Goal: Task Accomplishment & Management: Complete application form

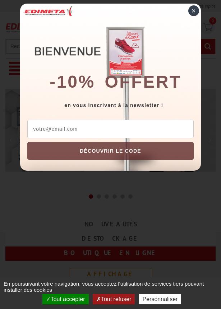
click at [194, 10] on div "×" at bounding box center [193, 10] width 11 height 11
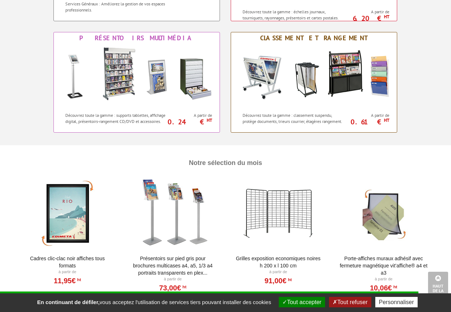
scroll to position [682, 0]
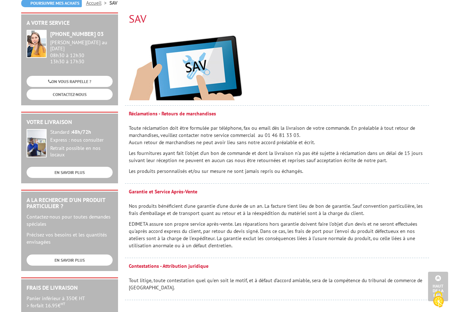
scroll to position [72, 0]
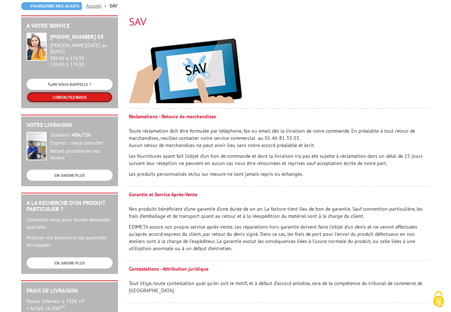
click at [50, 92] on link "CONTACTEZ-NOUS" at bounding box center [70, 97] width 86 height 11
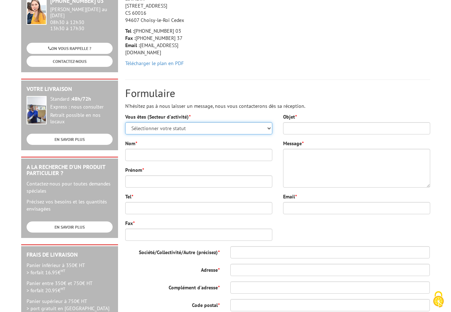
click at [267, 127] on select "Sélectionner votre statut Administrations et collectivités Magasins et commerce…" at bounding box center [198, 128] width 147 height 12
select select "876"
click at [125, 122] on select "Sélectionner votre statut Administrations et collectivités Magasins et commerce…" at bounding box center [198, 128] width 147 height 12
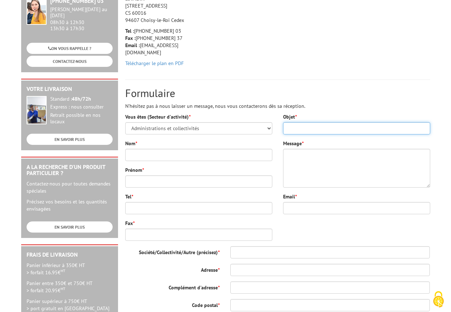
click at [299, 126] on input "Objet *" at bounding box center [356, 128] width 147 height 12
type input "Présentoir pas stable"
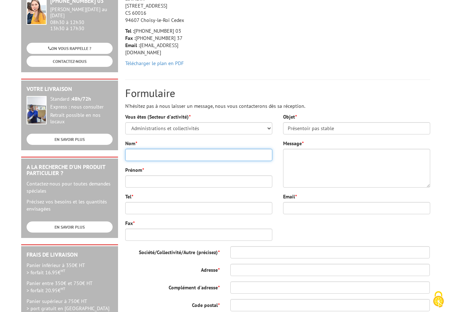
click at [179, 157] on input "Nom *" at bounding box center [198, 155] width 147 height 12
type input "Lefèvre"
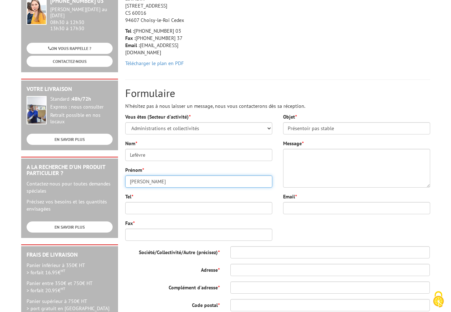
type input "Sabrina"
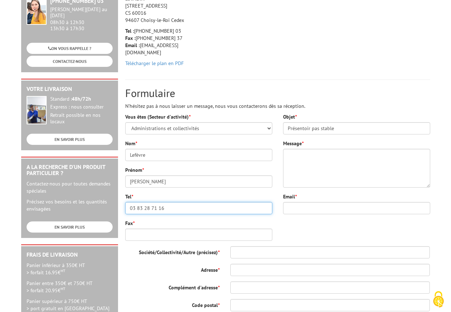
type input "03 83 28 71 16"
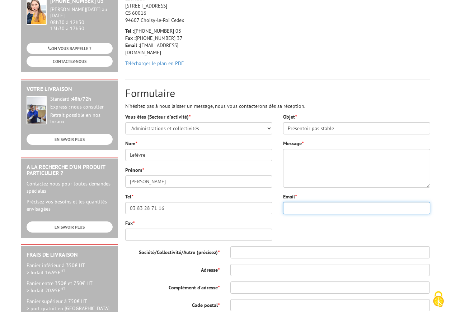
click at [310, 207] on input "Email *" at bounding box center [356, 208] width 147 height 12
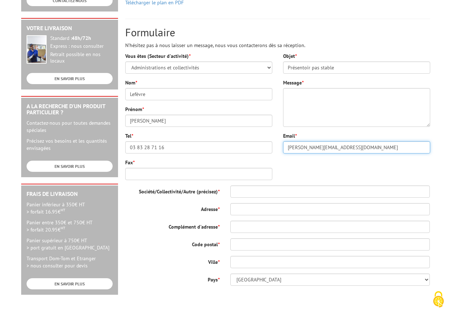
scroll to position [180, 0]
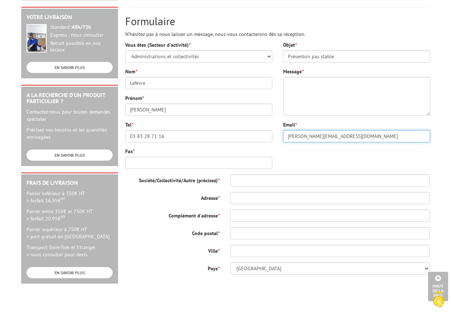
type input "sabrina.lefevre@laxou.fr"
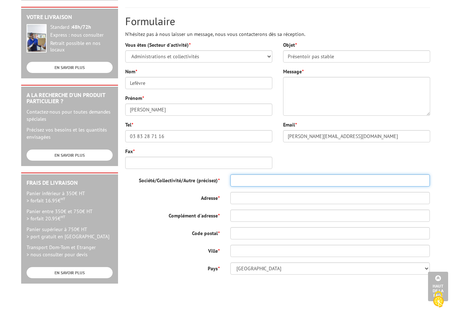
click at [242, 178] on input "Société/Collectivité/Autre (précisez) *" at bounding box center [331, 180] width 200 height 12
type input "médiathèque de Laxou"
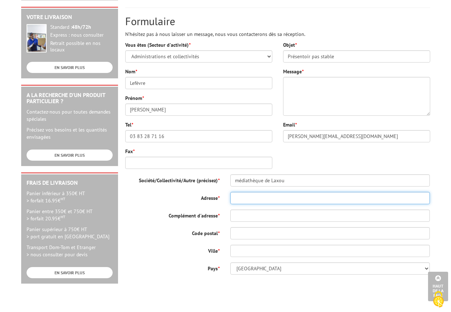
click at [245, 196] on input "Adresse *" at bounding box center [331, 198] width 200 height 12
type input "17, rue de maréville"
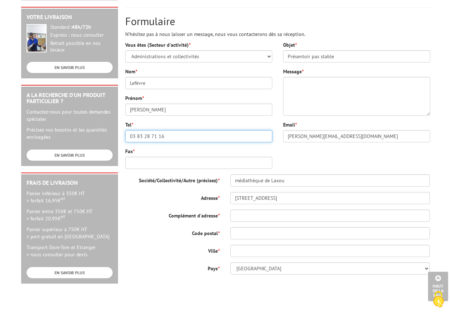
drag, startPoint x: 156, startPoint y: 136, endPoint x: 109, endPoint y: 136, distance: 47.0
click at [109, 136] on div "A votre service +33 (0)1 46 81 33 03 Du Lundi au Vendredi 08h30 à 12h30 13h30 à…" at bounding box center [226, 119] width 417 height 423
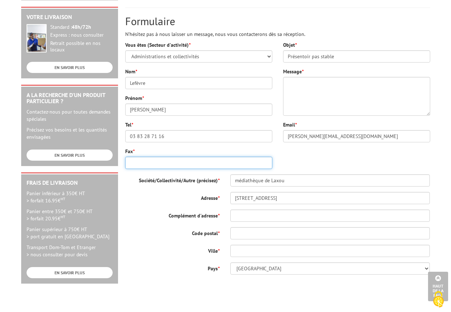
click at [148, 162] on input "Fax *" at bounding box center [198, 163] width 147 height 12
paste input "03 83 28 71 16"
type input "03 83 28 71 16"
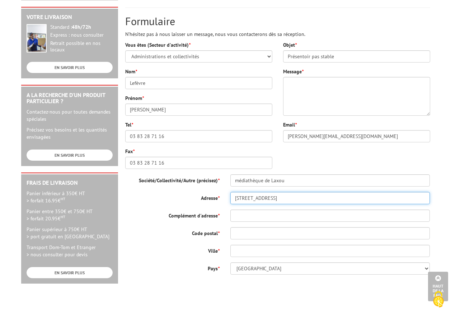
click at [294, 198] on input "17, rue de maréville" at bounding box center [331, 198] width 200 height 12
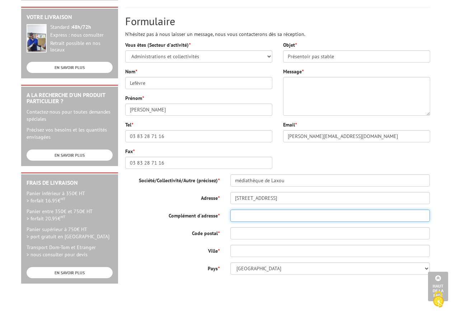
click at [254, 217] on input "Complément d'adresse *" at bounding box center [331, 215] width 200 height 12
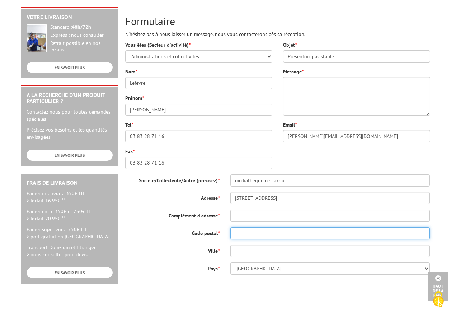
click at [238, 237] on input "Code postal *" at bounding box center [331, 233] width 200 height 12
type input "54520"
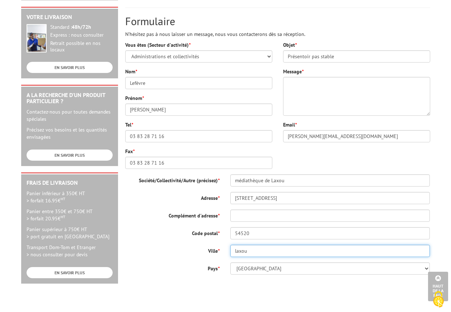
type input "laxou"
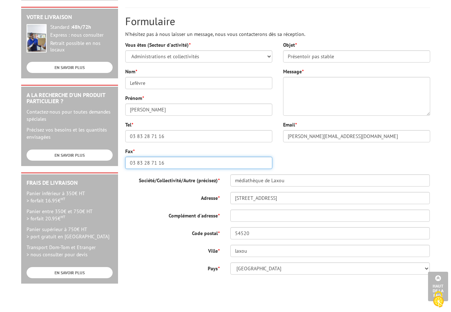
drag, startPoint x: 164, startPoint y: 163, endPoint x: 96, endPoint y: 165, distance: 67.9
click at [96, 165] on div "A votre service +33 (0)1 46 81 33 03 Du Lundi au Vendredi 08h30 à 12h30 13h30 à…" at bounding box center [226, 119] width 417 height 423
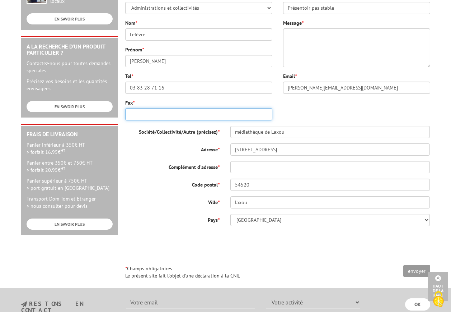
scroll to position [215, 0]
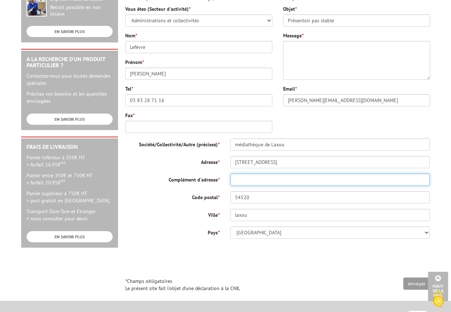
click at [252, 181] on input "Complément d'adresse *" at bounding box center [331, 179] width 200 height 12
type input "e"
drag, startPoint x: 255, startPoint y: 183, endPoint x: 224, endPoint y: 180, distance: 31.0
click at [224, 180] on div "Complément d'adresse * pareil" at bounding box center [278, 179] width 316 height 12
type input "rien"
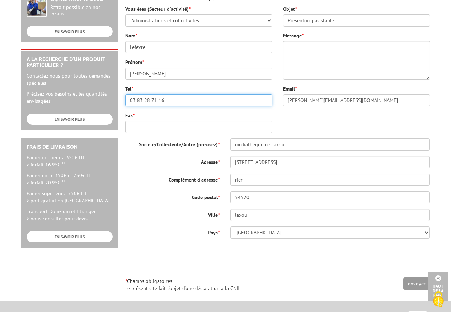
drag, startPoint x: 144, startPoint y: 103, endPoint x: 108, endPoint y: 103, distance: 35.5
click at [108, 103] on div "A votre service +33 (0)1 46 81 33 03 Du Lundi au Vendredi 08h30 à 12h30 13h30 à…" at bounding box center [226, 83] width 417 height 423
click at [164, 99] on input "03 83 28 71 16" at bounding box center [198, 100] width 147 height 12
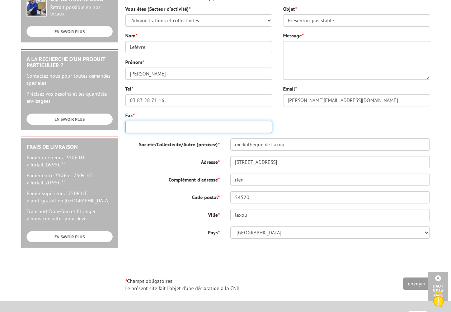
click at [151, 128] on input "Fax *" at bounding box center [198, 127] width 147 height 12
type input "r"
type input "aucun"
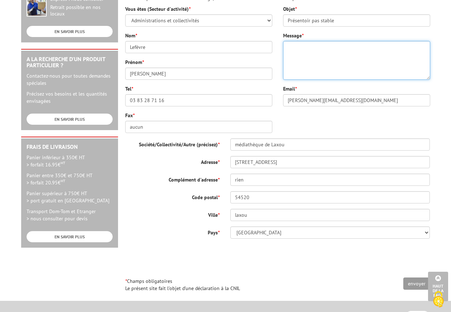
click at [337, 56] on textarea "Message *" at bounding box center [356, 60] width 147 height 39
type textarea "Bonjour, ne venons de passer une commande chez vous pour un présentoir."
